Goal: Task Accomplishment & Management: Manage account settings

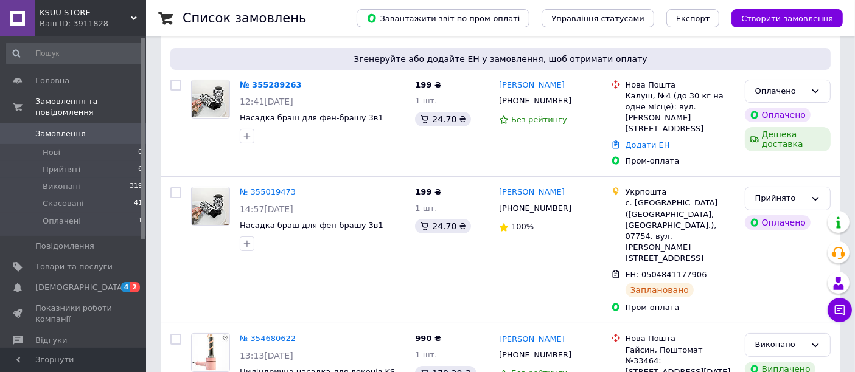
scroll to position [93, 0]
click at [575, 99] on icon at bounding box center [578, 100] width 7 height 7
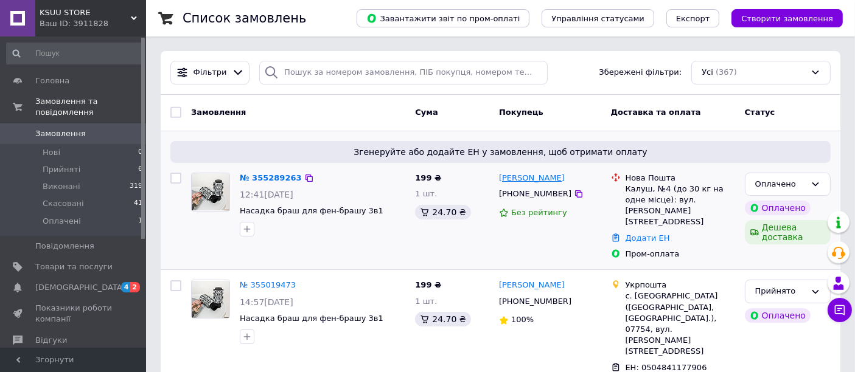
drag, startPoint x: 590, startPoint y: 177, endPoint x: 543, endPoint y: 180, distance: 46.9
click at [543, 180] on div "[PERSON_NAME]" at bounding box center [550, 179] width 105 height 14
copy link "[PERSON_NAME]"
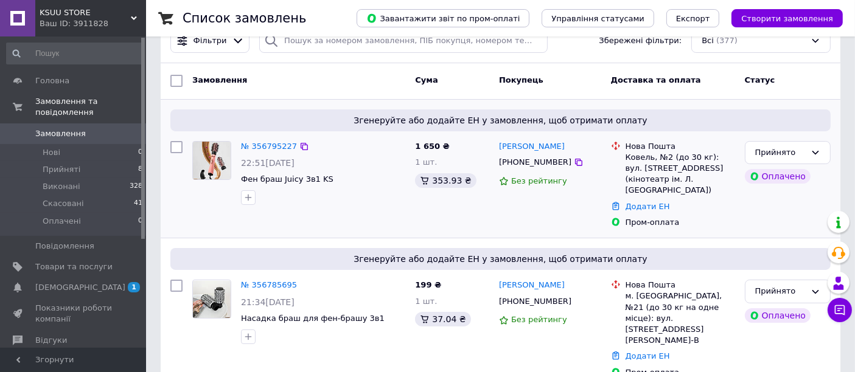
scroll to position [47, 0]
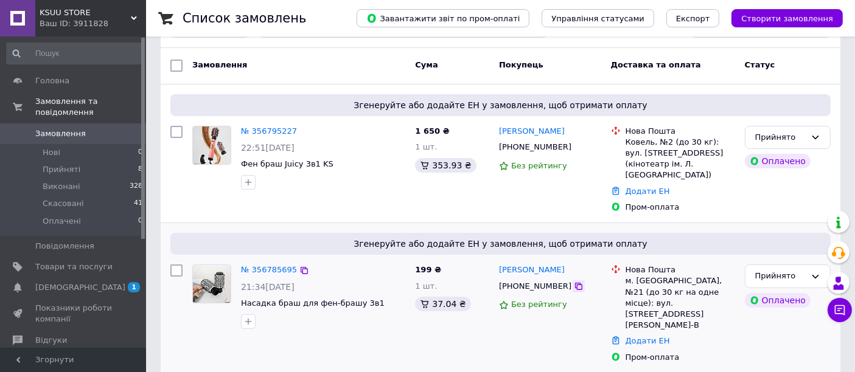
click at [574, 282] on icon at bounding box center [579, 287] width 10 height 10
click at [629, 187] on link "Додати ЕН" at bounding box center [648, 191] width 44 height 9
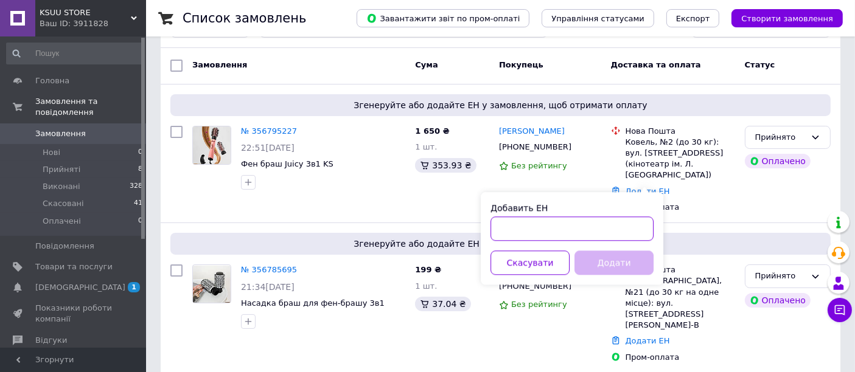
click at [585, 223] on input "Добавить ЕН" at bounding box center [572, 229] width 163 height 24
paste input "20451224813992"
type input "20451224813992"
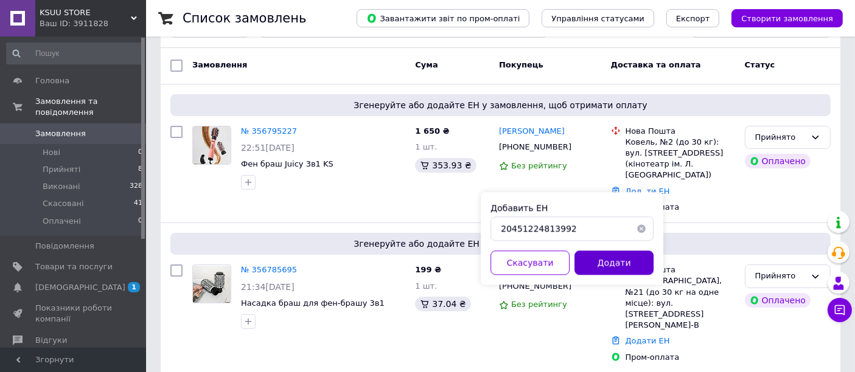
click at [609, 267] on button "Додати" at bounding box center [613, 263] width 79 height 24
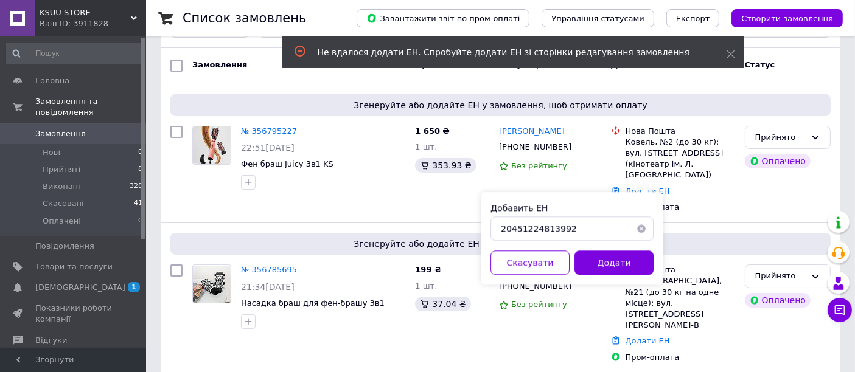
click at [645, 229] on button "button" at bounding box center [641, 229] width 24 height 24
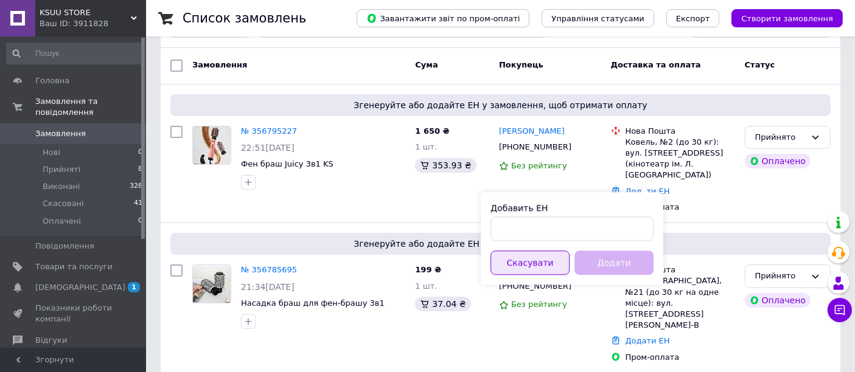
click at [559, 263] on button "Скасувати" at bounding box center [530, 263] width 79 height 24
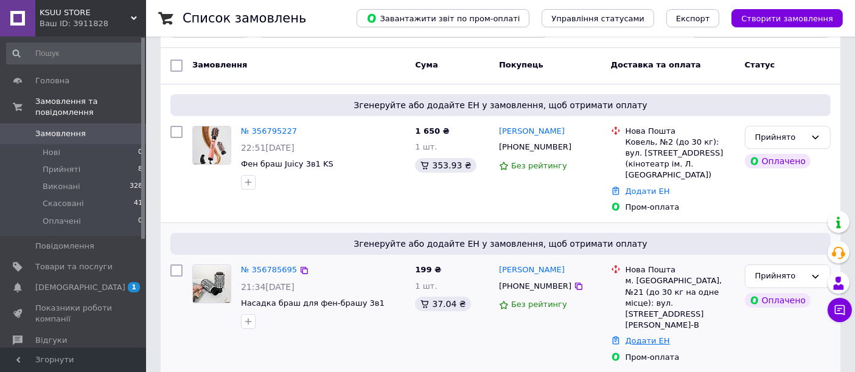
click at [641, 337] on link "Додати ЕН" at bounding box center [648, 341] width 44 height 9
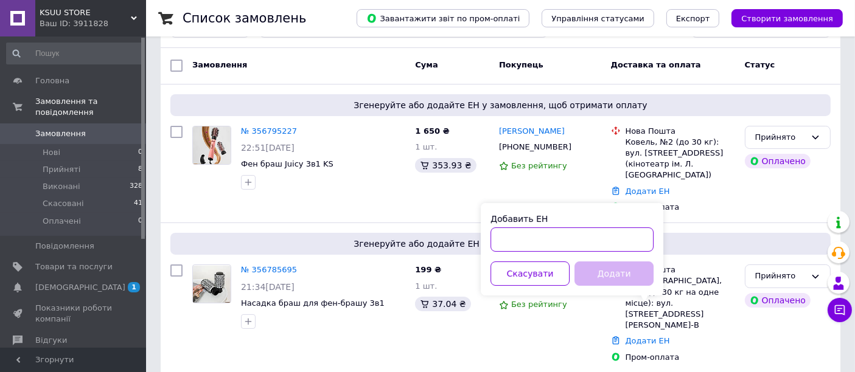
click at [580, 228] on input "Добавить ЕН" at bounding box center [572, 240] width 163 height 24
paste input "20451224813992"
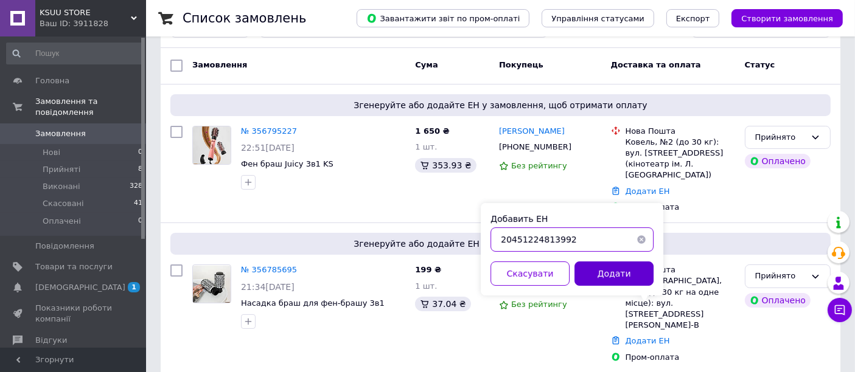
type input "20451224813992"
click at [603, 277] on button "Додати" at bounding box center [613, 274] width 79 height 24
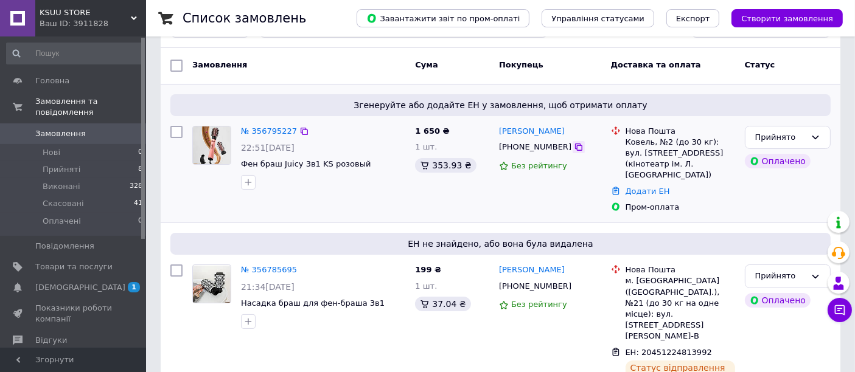
click at [574, 147] on icon at bounding box center [579, 147] width 10 height 10
click at [634, 187] on link "Додати ЕН" at bounding box center [648, 191] width 44 height 9
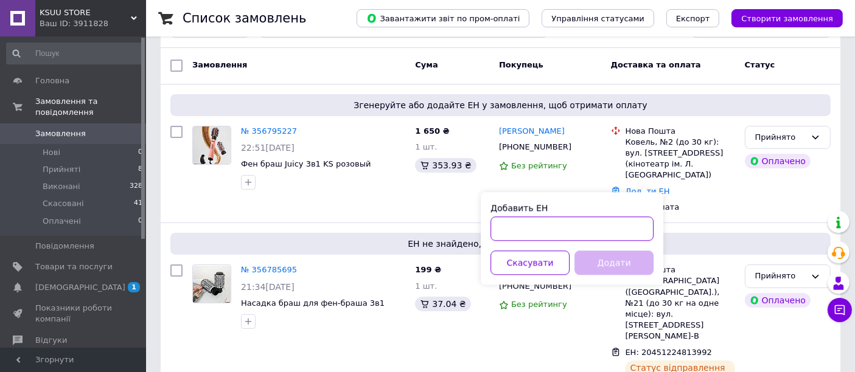
click at [590, 228] on input "Добавить ЕН" at bounding box center [572, 229] width 163 height 24
paste input "20451224814653"
type input "20451224814653"
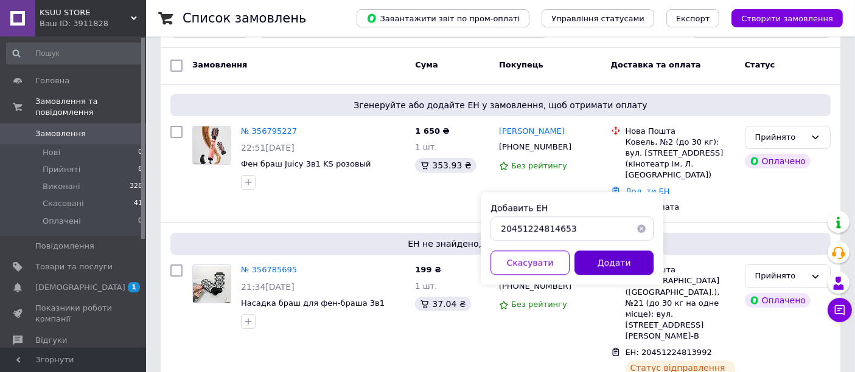
click at [604, 258] on button "Додати" at bounding box center [613, 263] width 79 height 24
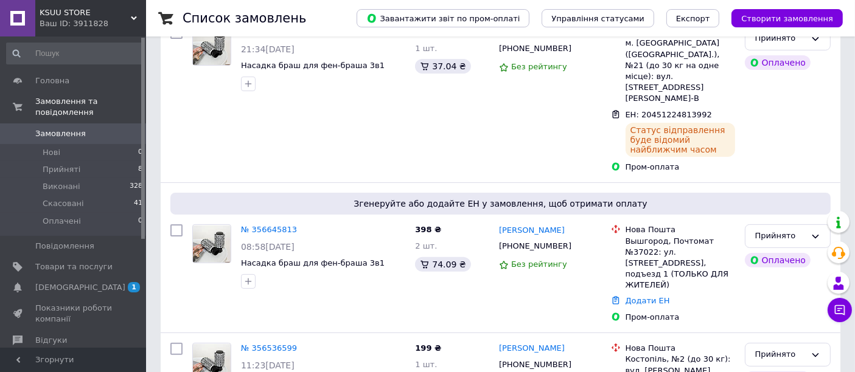
scroll to position [329, 0]
